Goal: Task Accomplishment & Management: Complete application form

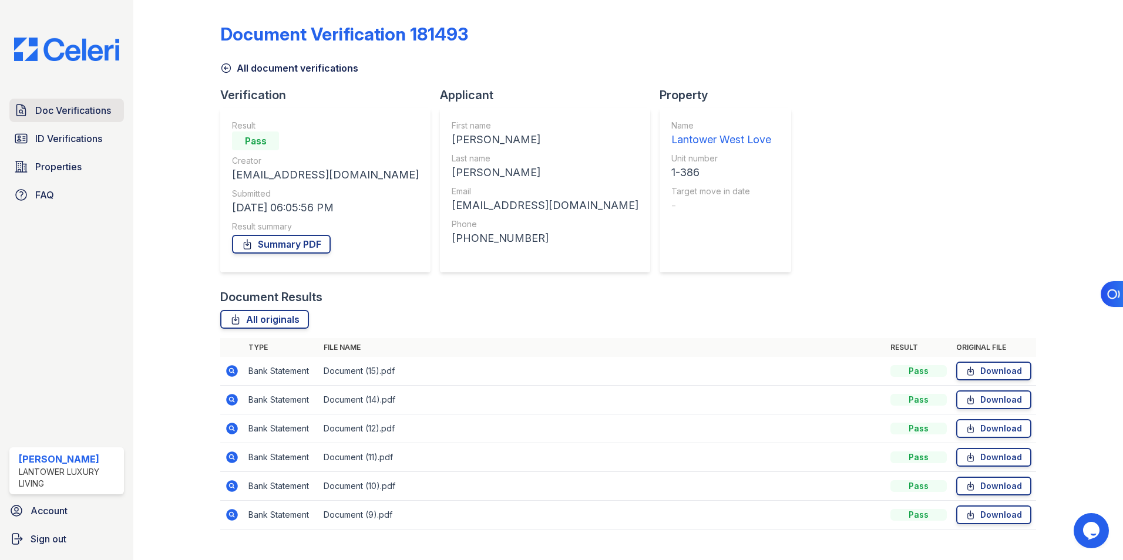
drag, startPoint x: 69, startPoint y: 117, endPoint x: 80, endPoint y: 117, distance: 11.7
click at [69, 117] on span "Doc Verifications" at bounding box center [73, 110] width 76 height 14
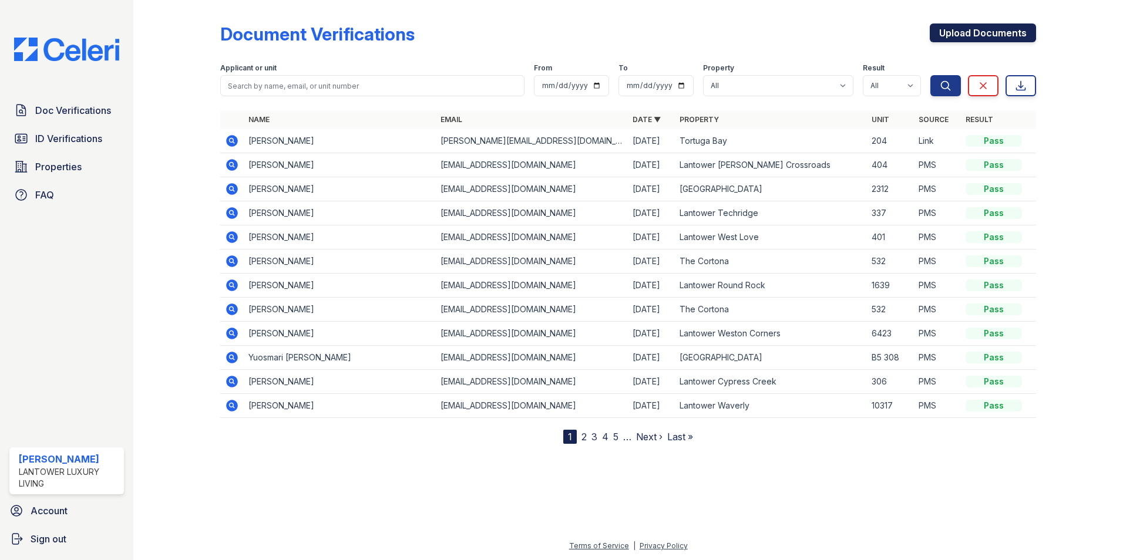
click at [969, 33] on link "Upload Documents" at bounding box center [983, 32] width 106 height 19
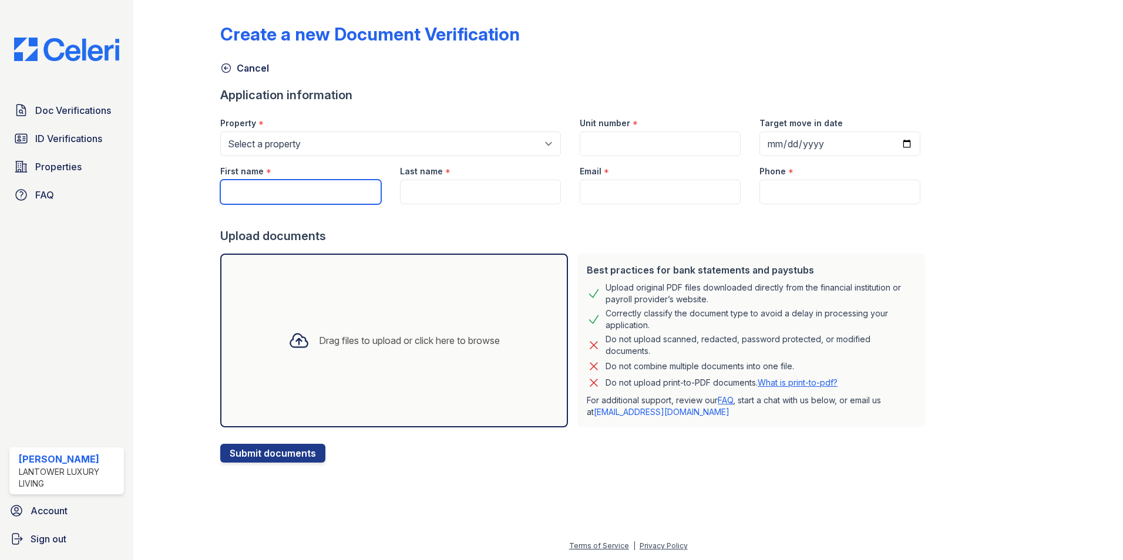
click at [290, 193] on input "First name" at bounding box center [300, 192] width 161 height 25
type input "[PERSON_NAME]"
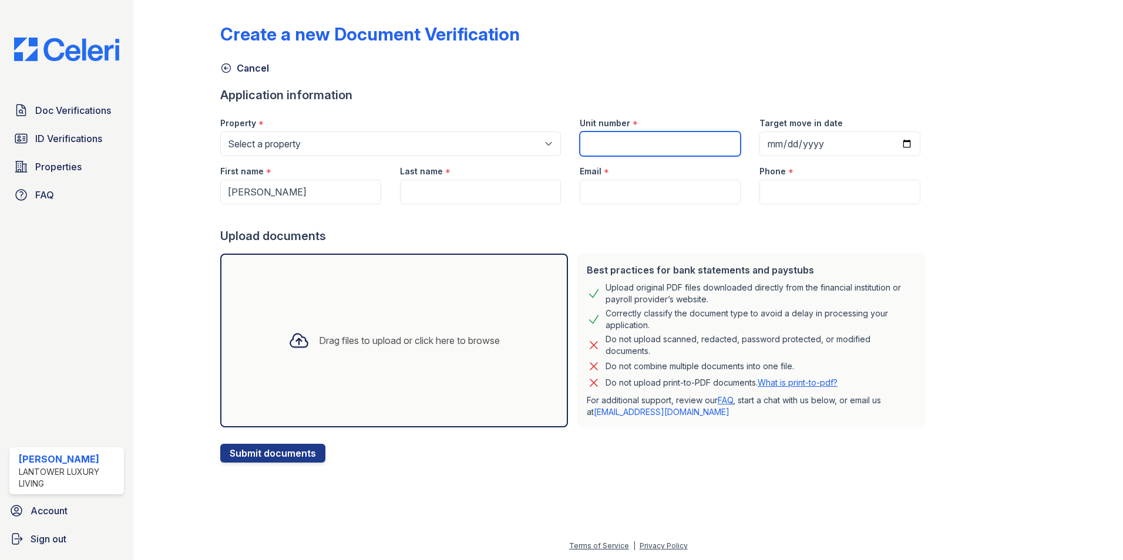
type input "12-202"
type input "[PERSON_NAME]"
type input "[EMAIL_ADDRESS][DOMAIN_NAME]"
type input "8130000000"
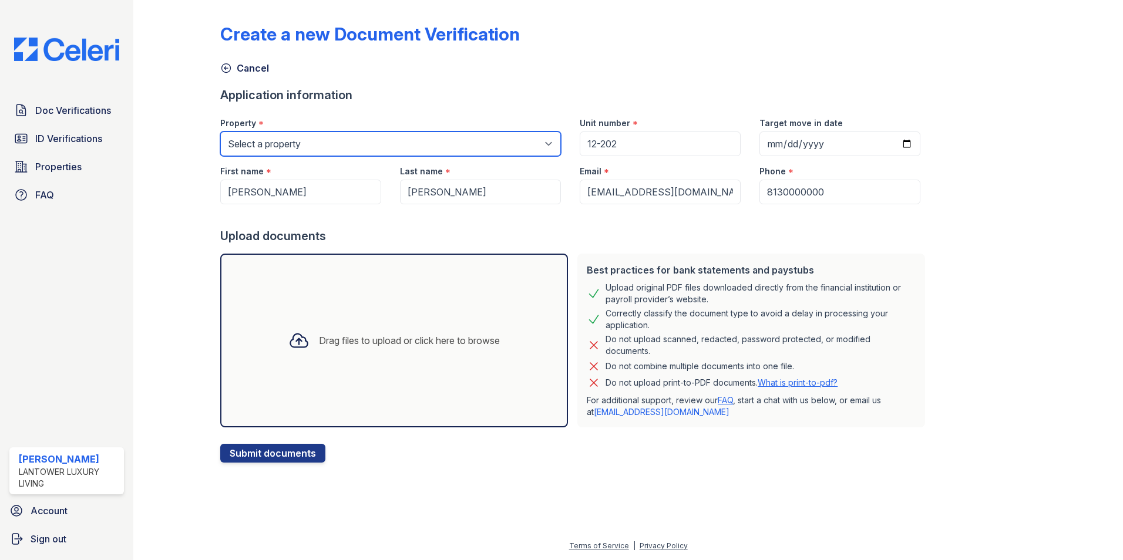
click at [395, 139] on select "Select a property Lantower [PERSON_NAME] [GEOGRAPHIC_DATA] [GEOGRAPHIC_DATA][PE…" at bounding box center [390, 144] width 341 height 25
select select "4618"
click at [220, 132] on select "Select a property Lantower [PERSON_NAME] [GEOGRAPHIC_DATA] [GEOGRAPHIC_DATA][PE…" at bounding box center [390, 144] width 341 height 25
click at [366, 335] on div "Drag files to upload or click here to browse" at bounding box center [409, 341] width 181 height 14
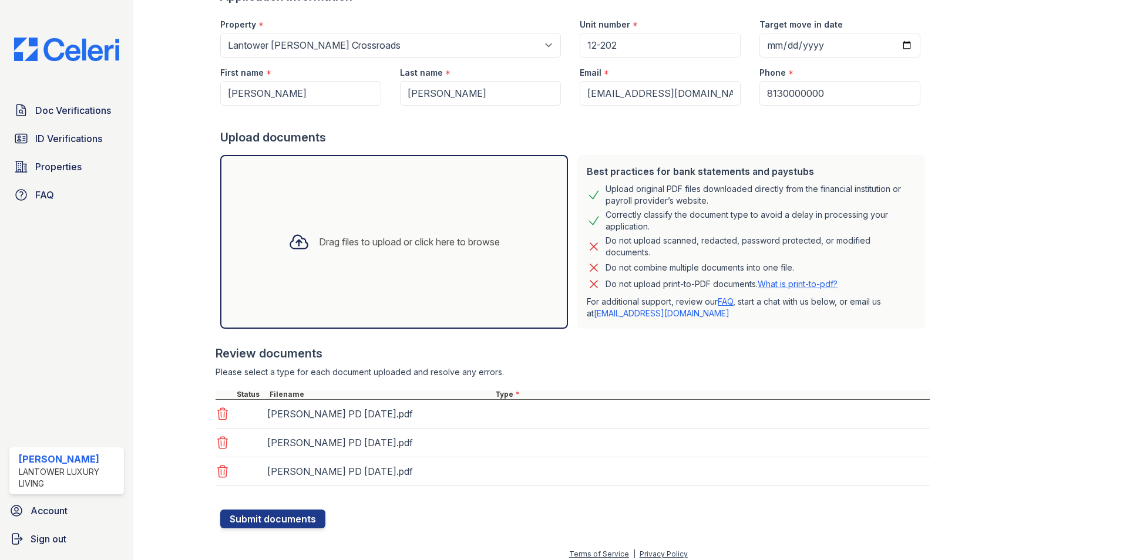
scroll to position [107, 0]
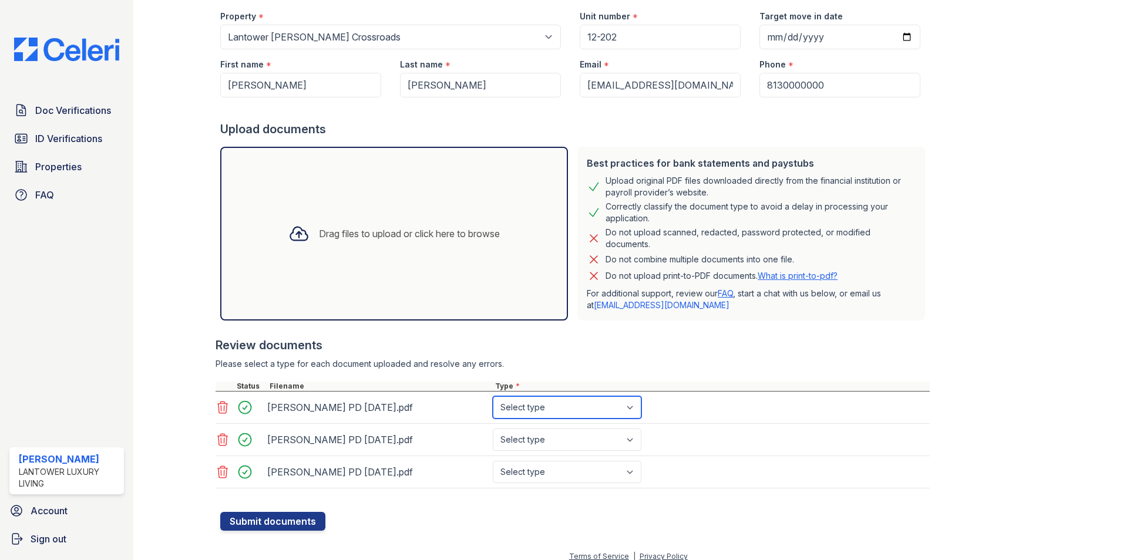
click at [545, 409] on select "Select type Paystub Bank Statement Offer Letter Tax Documents Benefit Award Let…" at bounding box center [567, 407] width 149 height 22
select select "paystub"
click at [493, 396] on select "Select type Paystub Bank Statement Offer Letter Tax Documents Benefit Award Let…" at bounding box center [567, 407] width 149 height 22
drag, startPoint x: 540, startPoint y: 436, endPoint x: 541, endPoint y: 448, distance: 11.8
click at [540, 436] on select "Select type Paystub Bank Statement Offer Letter Tax Documents Benefit Award Let…" at bounding box center [567, 440] width 149 height 22
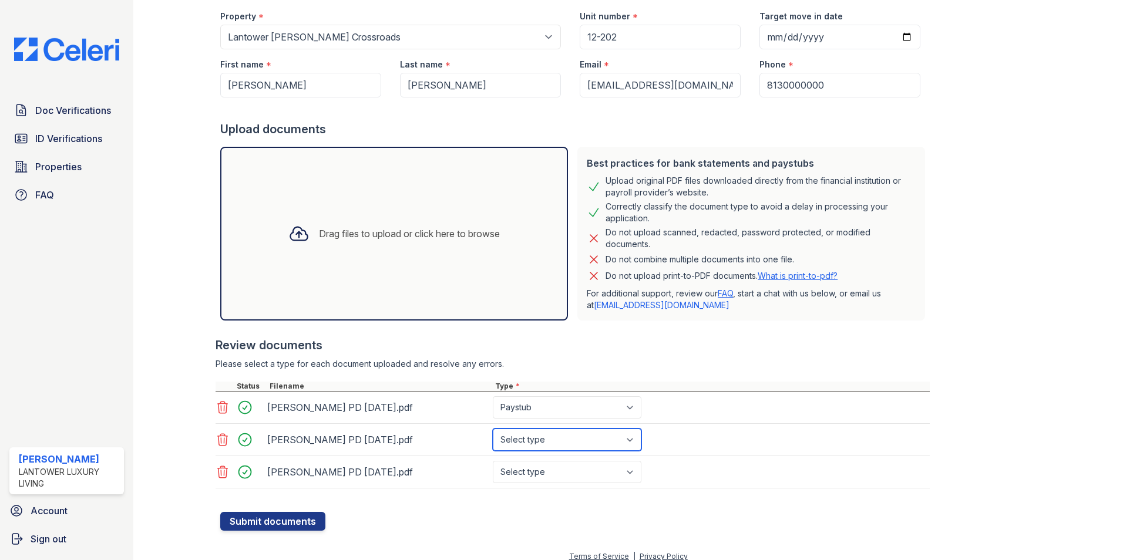
select select "paystub"
click at [493, 429] on select "Select type Paystub Bank Statement Offer Letter Tax Documents Benefit Award Let…" at bounding box center [567, 440] width 149 height 22
click at [541, 476] on select "Select type Paystub Bank Statement Offer Letter Tax Documents Benefit Award Let…" at bounding box center [567, 472] width 149 height 22
select select "paystub"
click at [493, 461] on select "Select type Paystub Bank Statement Offer Letter Tax Documents Benefit Award Let…" at bounding box center [567, 472] width 149 height 22
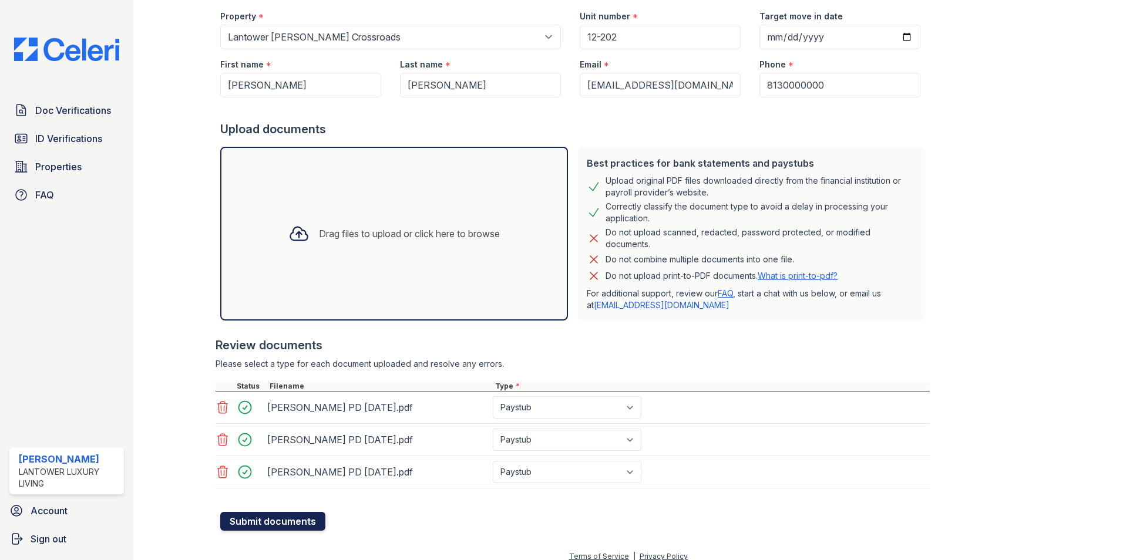
click at [263, 517] on button "Submit documents" at bounding box center [272, 521] width 105 height 19
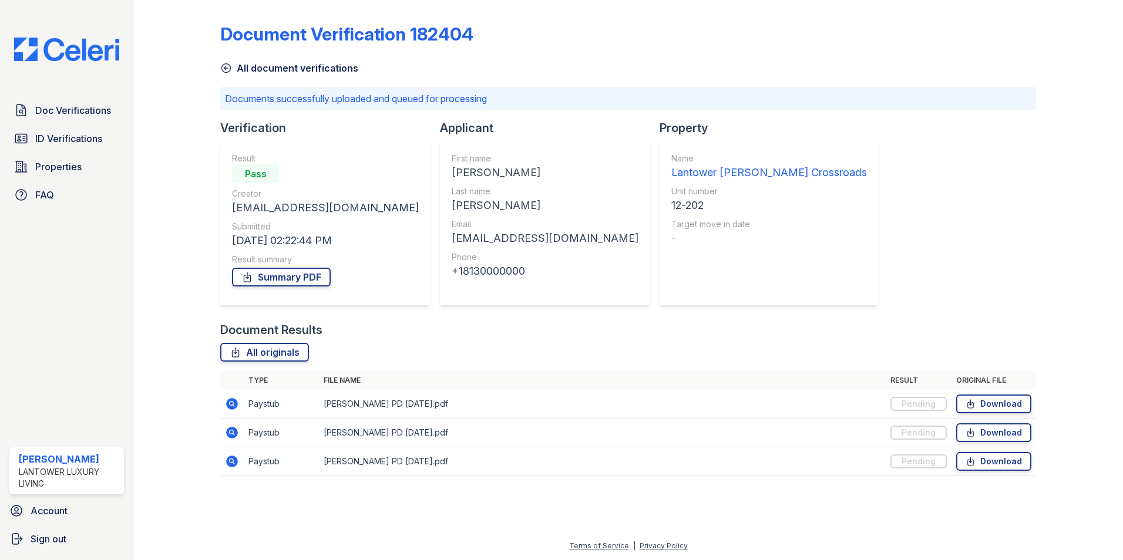
drag, startPoint x: 283, startPoint y: 281, endPoint x: 292, endPoint y: 263, distance: 20.2
click at [283, 281] on link "Summary PDF" at bounding box center [281, 277] width 99 height 19
